Goal: Check status: Check status

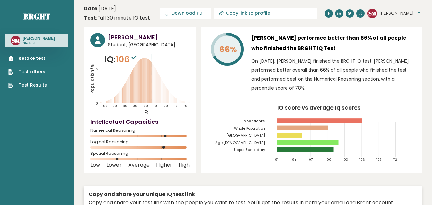
click at [221, 13] on icon at bounding box center [221, 12] width 3 height 3
type input "[URL][DOMAIN_NAME][PERSON_NAME]"
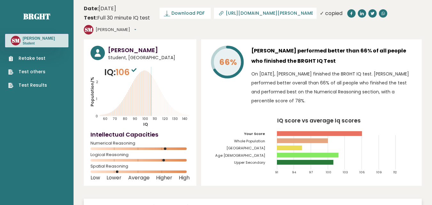
click at [256, 69] on p "On [DATE], [PERSON_NAME] finished the BRGHT IQ test. [PERSON_NAME] performed be…" at bounding box center [333, 87] width 164 height 36
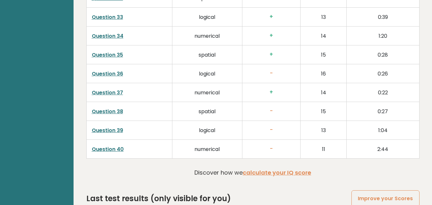
scroll to position [1638, 0]
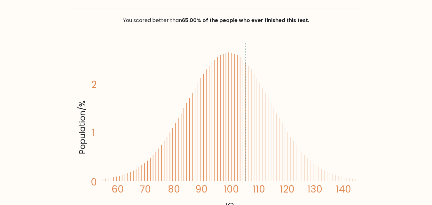
scroll to position [102, 0]
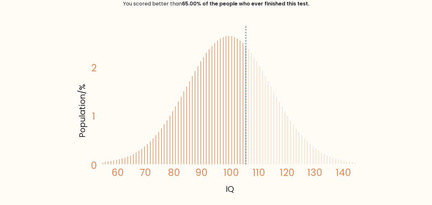
click at [317, 162] on icon "Population/% IQ 0 1 2 60 70 80 90 100 110 120 130 140" at bounding box center [216, 109] width 280 height 173
click at [287, 85] on icon "Population/% IQ 0 1 2 60 70 80 90 100 110 120 130 140" at bounding box center [216, 109] width 280 height 173
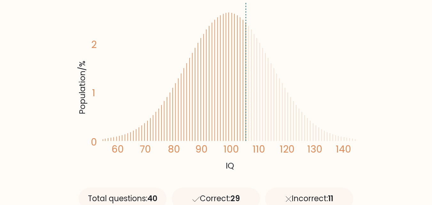
scroll to position [124, 0]
